Goal: Information Seeking & Learning: Compare options

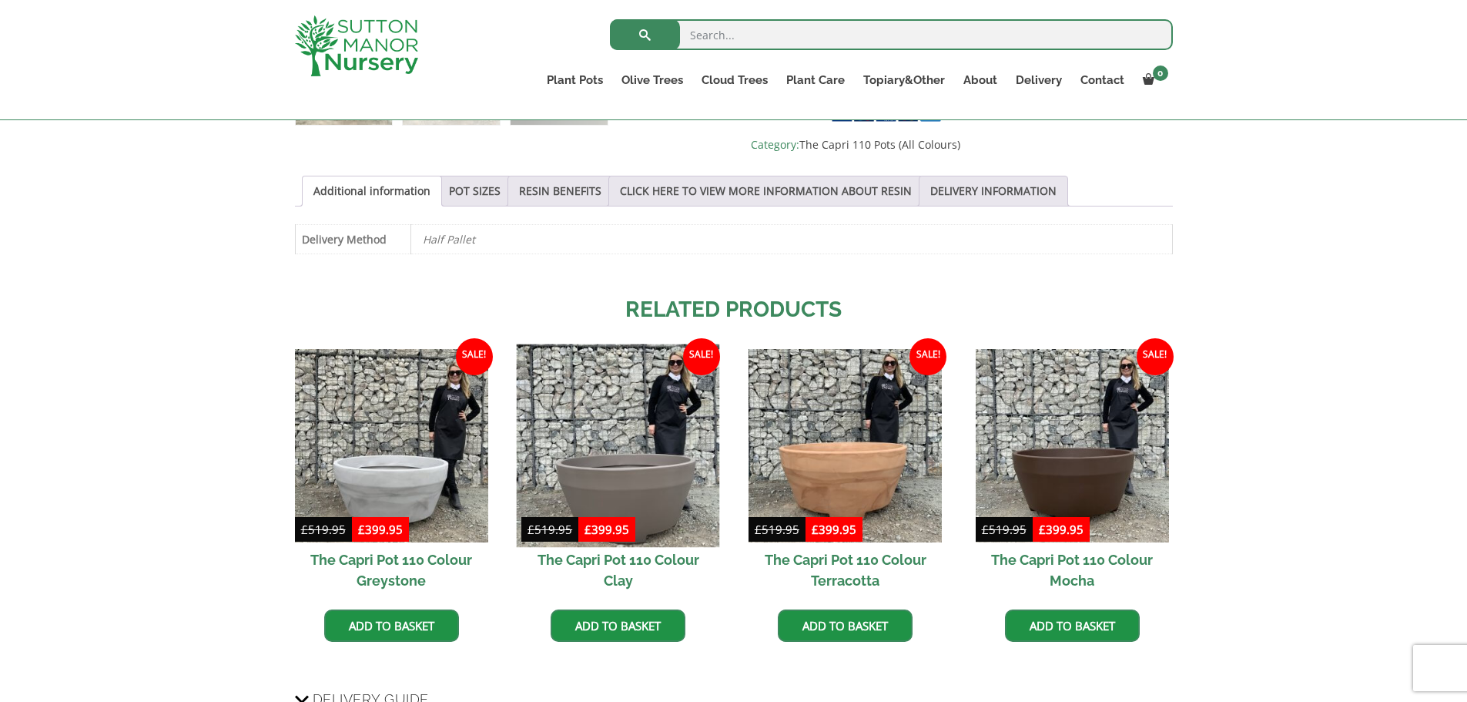
scroll to position [770, 0]
click at [603, 446] on img at bounding box center [618, 445] width 203 height 203
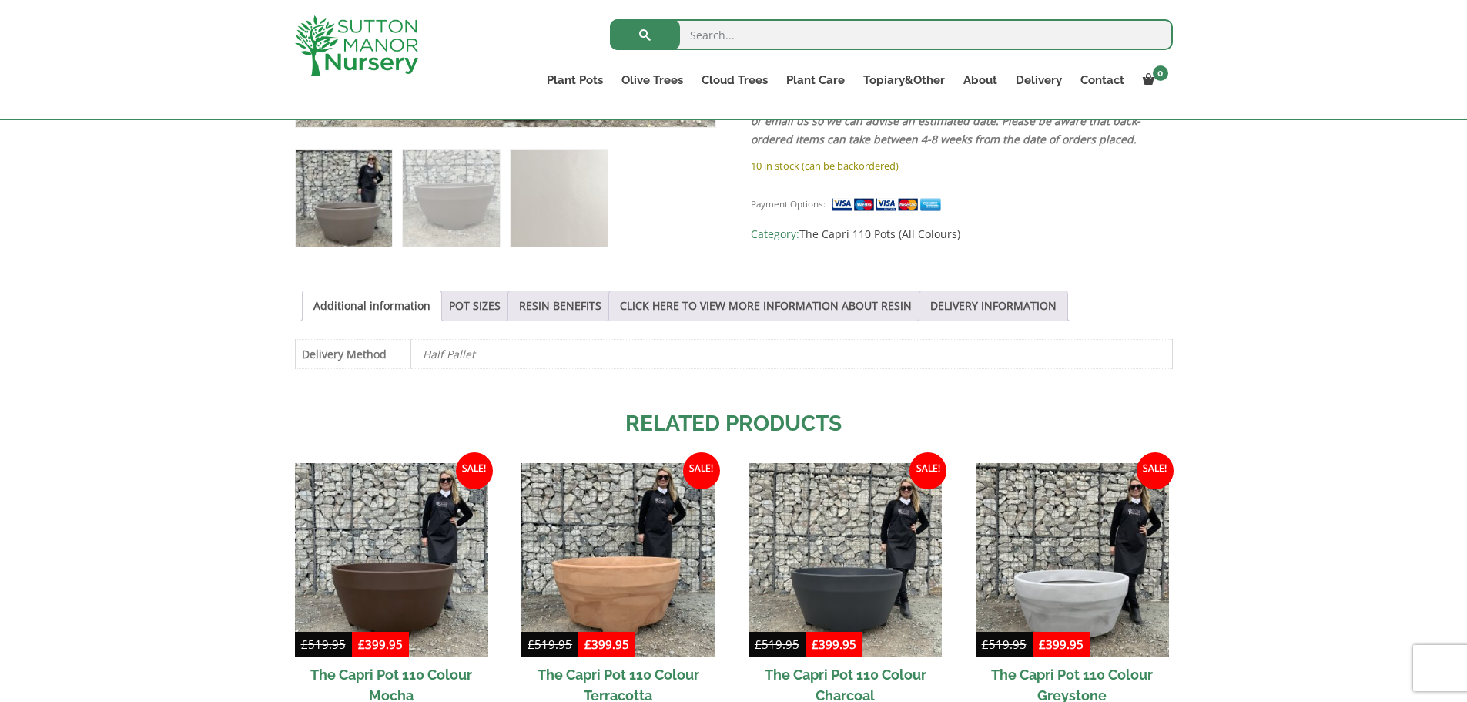
scroll to position [819, 0]
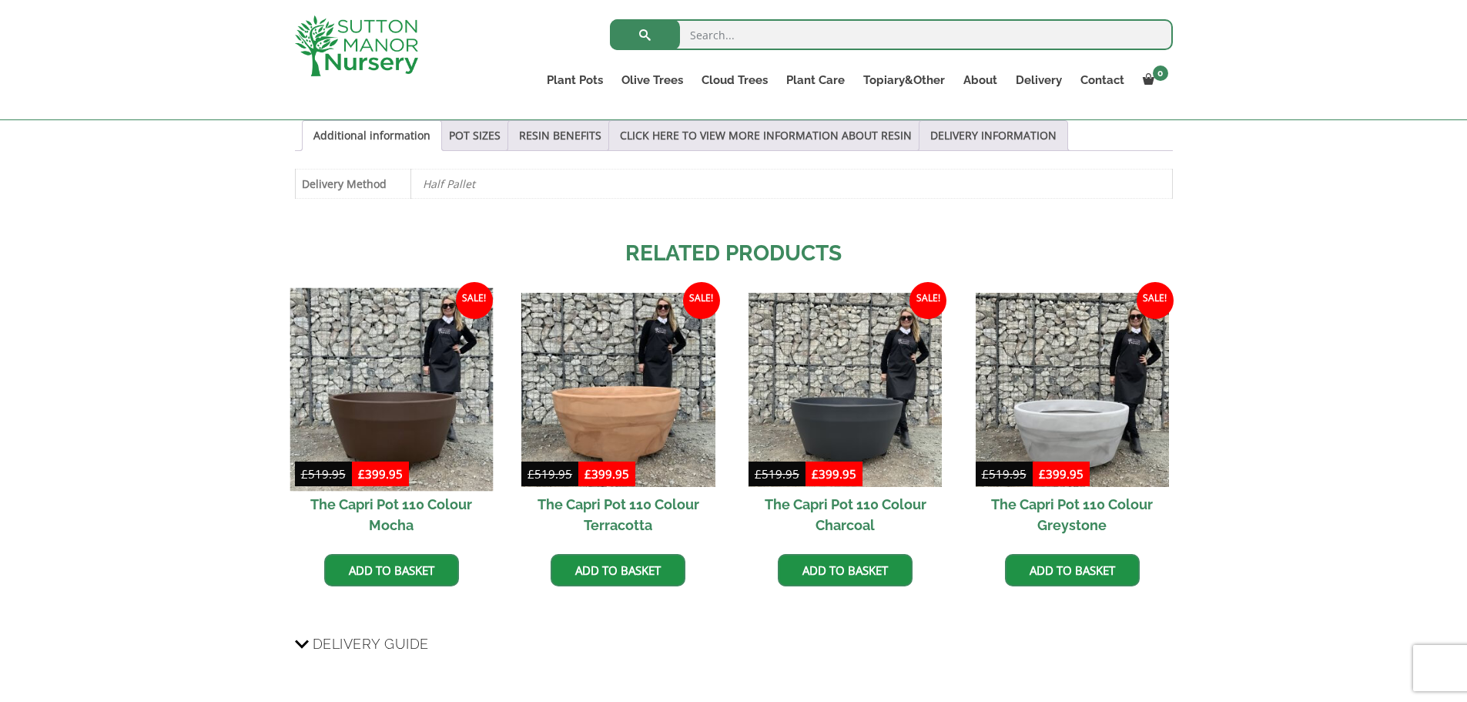
click at [419, 394] on img at bounding box center [391, 389] width 203 height 203
